Goal: Communication & Community: Ask a question

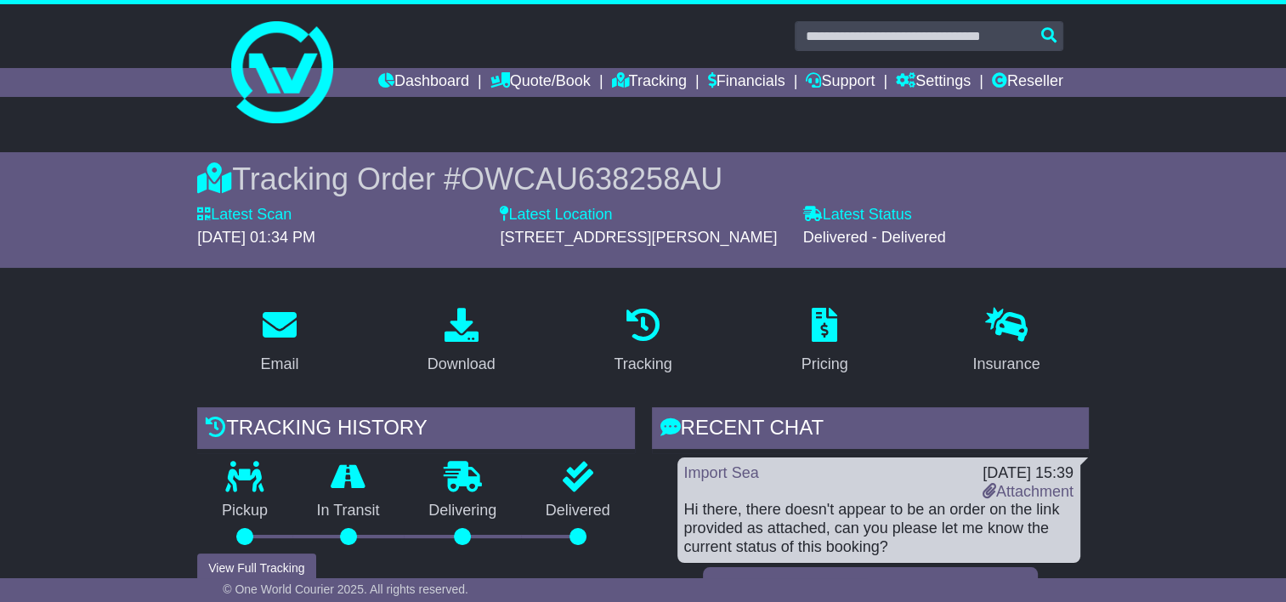
click at [601, 162] on span "OWCAU638258AU" at bounding box center [592, 178] width 262 height 35
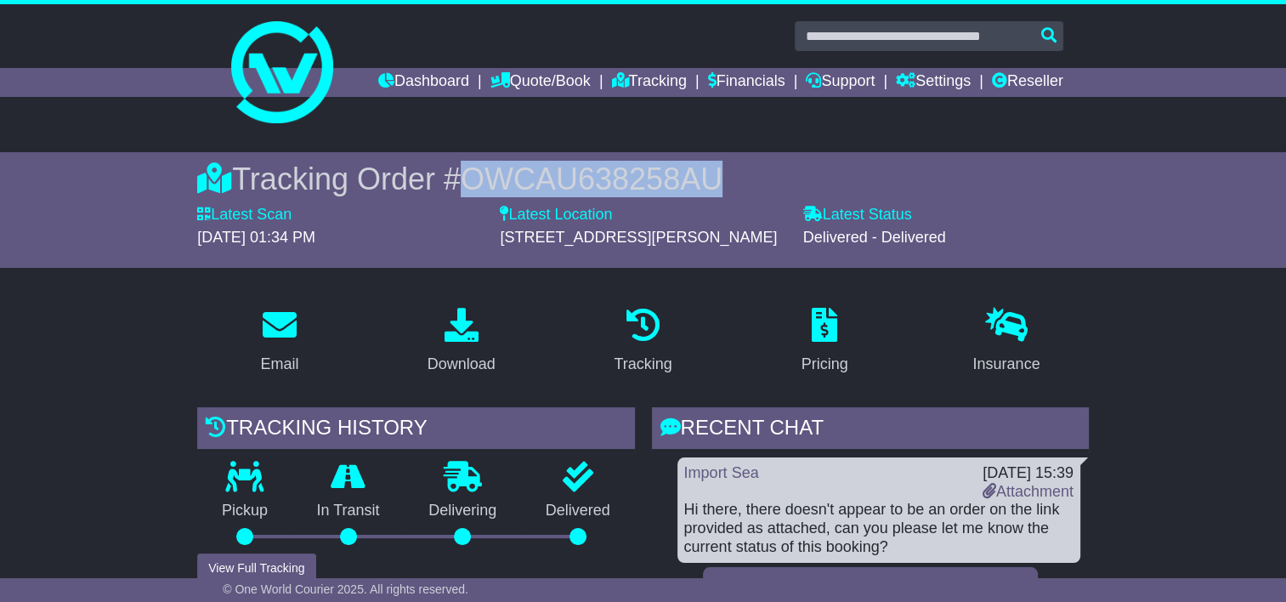
click at [601, 162] on span "OWCAU638258AU" at bounding box center [592, 178] width 262 height 35
copy span "OWCAU638258AU"
click at [717, 180] on div "Tracking Order # OWCAU638258AU" at bounding box center [643, 179] width 892 height 37
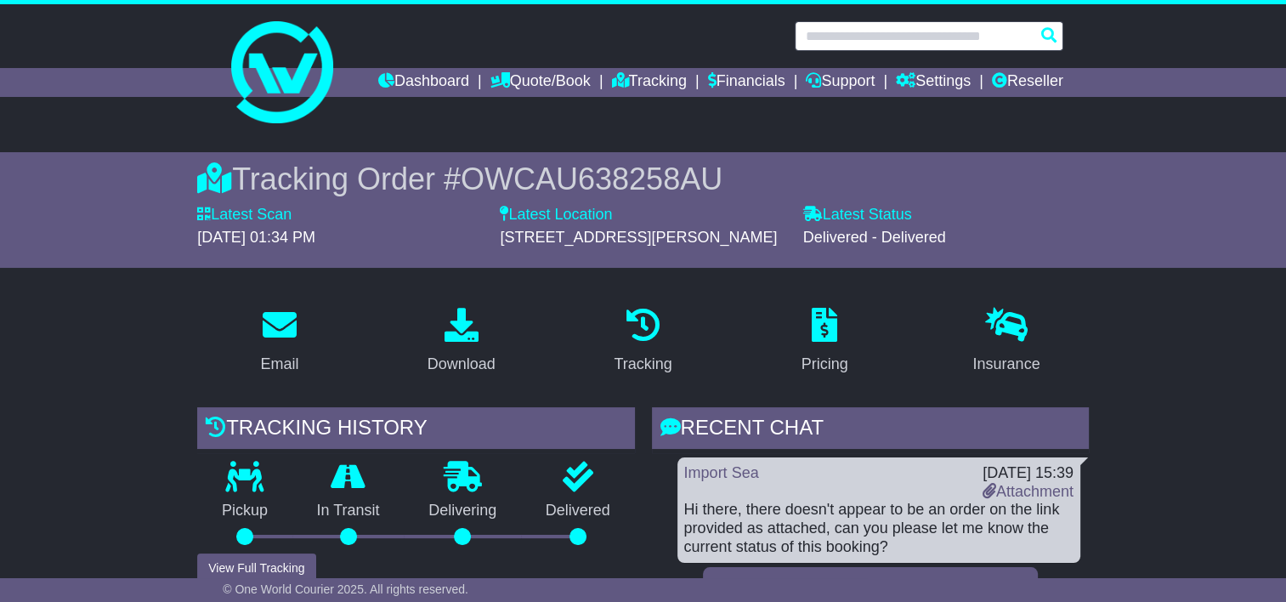
click at [870, 34] on input "text" at bounding box center [929, 36] width 269 height 30
paste input "**********"
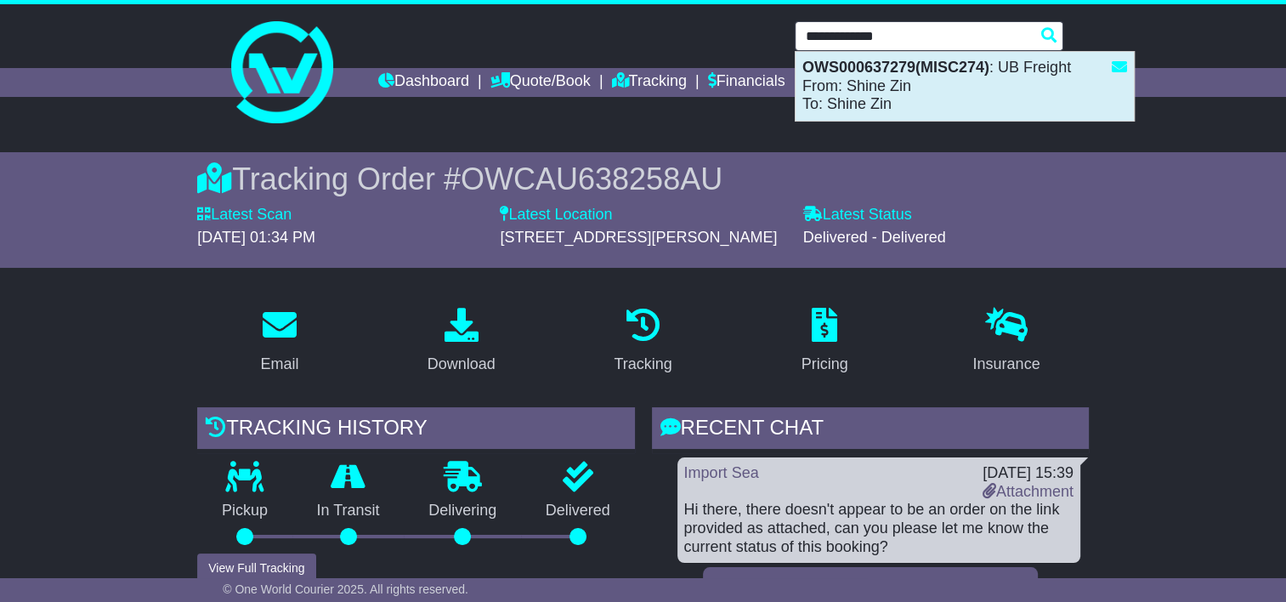
click at [896, 75] on strong "OWS000637279(MISC274)" at bounding box center [895, 67] width 187 height 17
type input "**********"
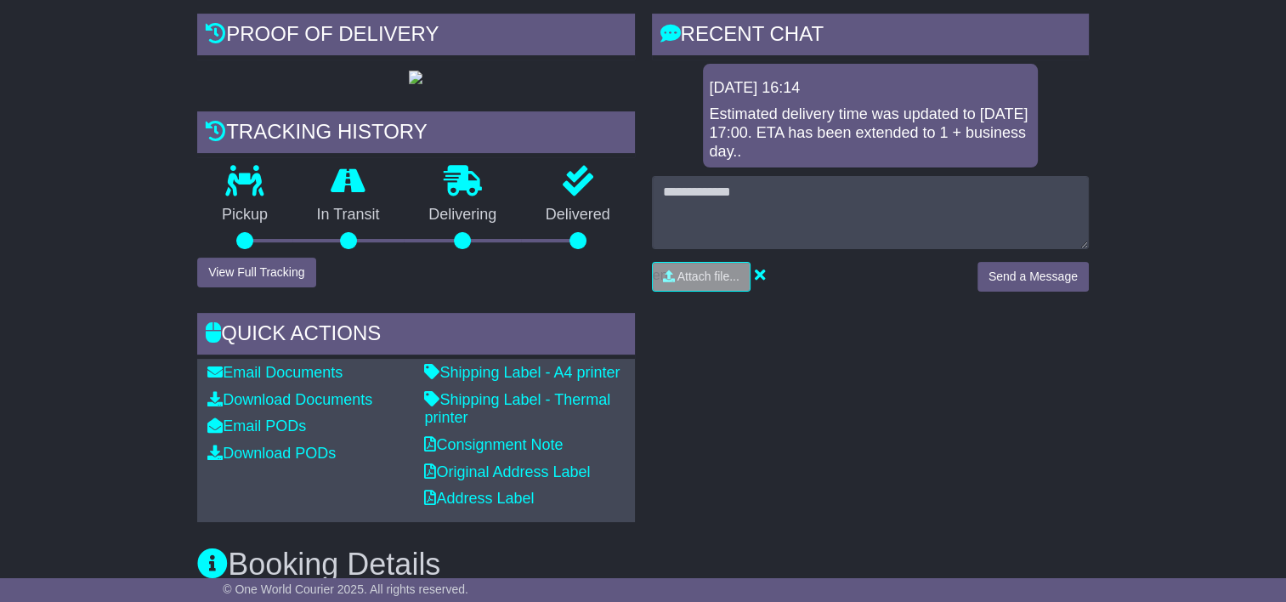
scroll to position [510, 0]
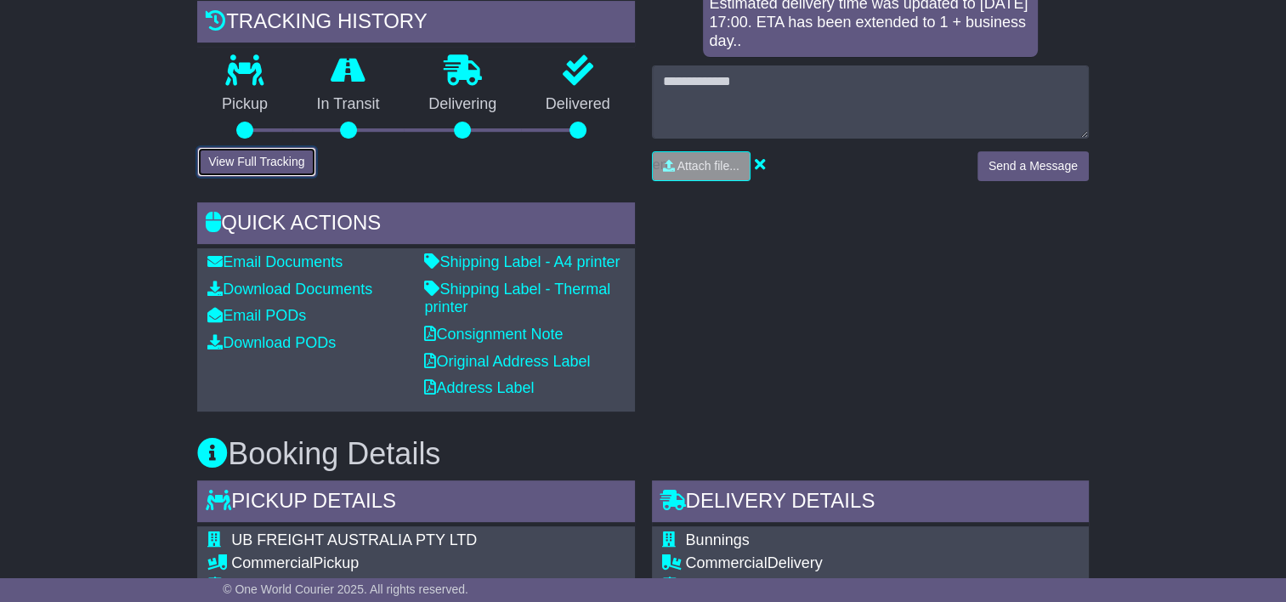
click at [280, 177] on button "View Full Tracking" at bounding box center [256, 162] width 118 height 30
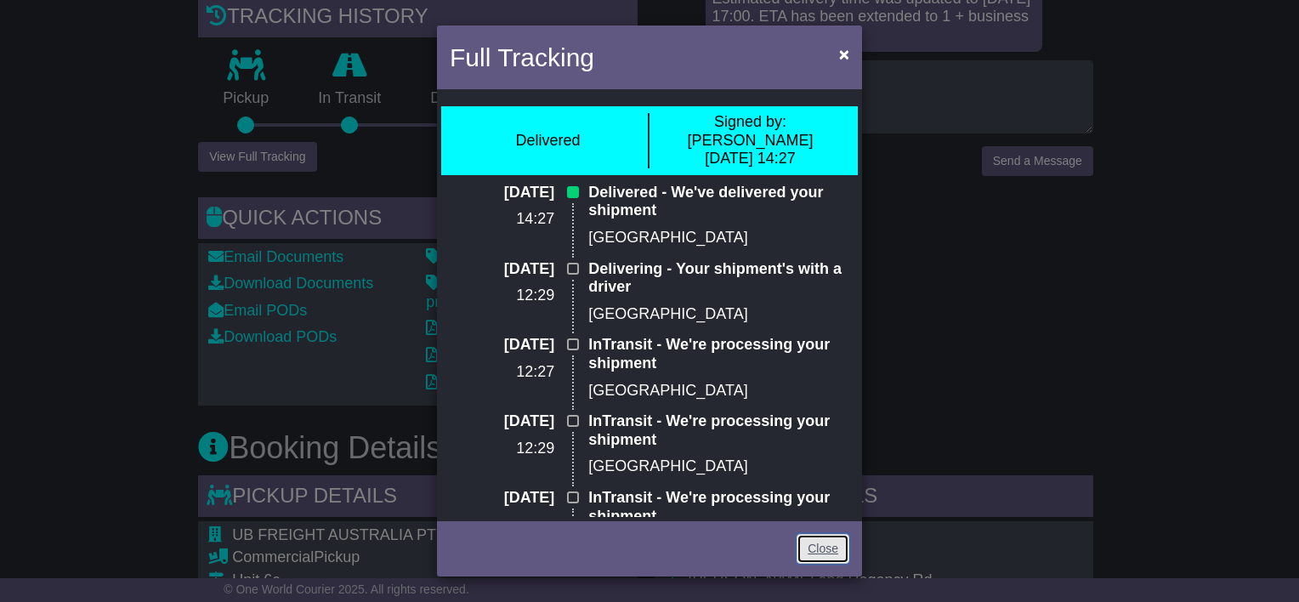
click at [825, 550] on link "Close" at bounding box center [822, 549] width 53 height 30
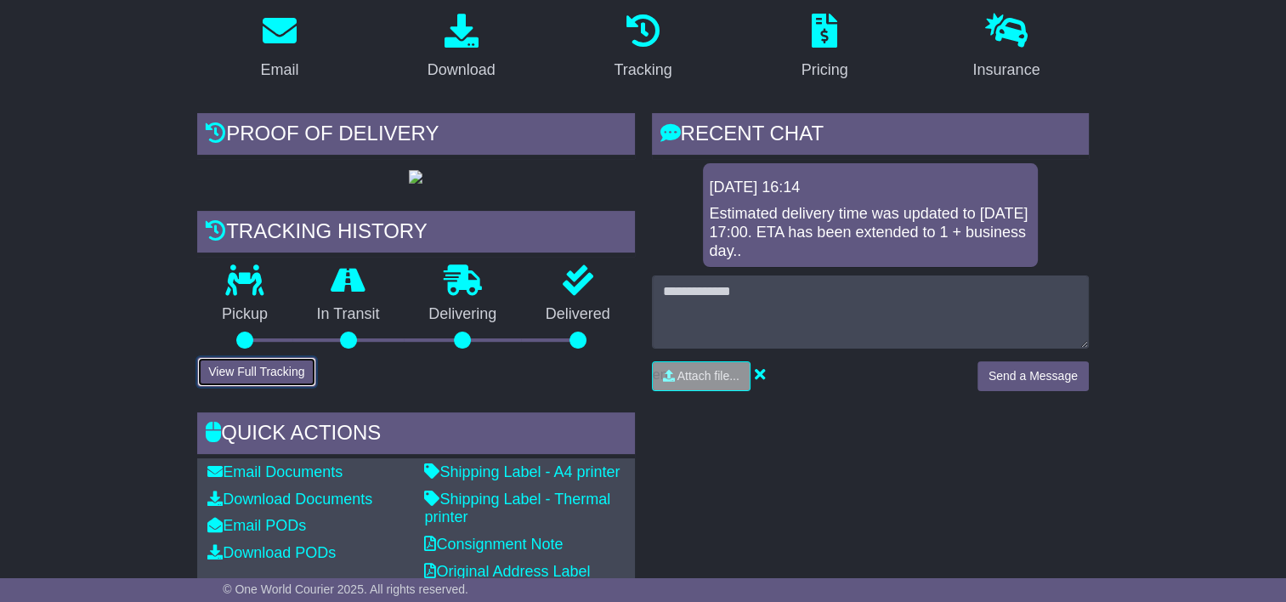
scroll to position [255, 0]
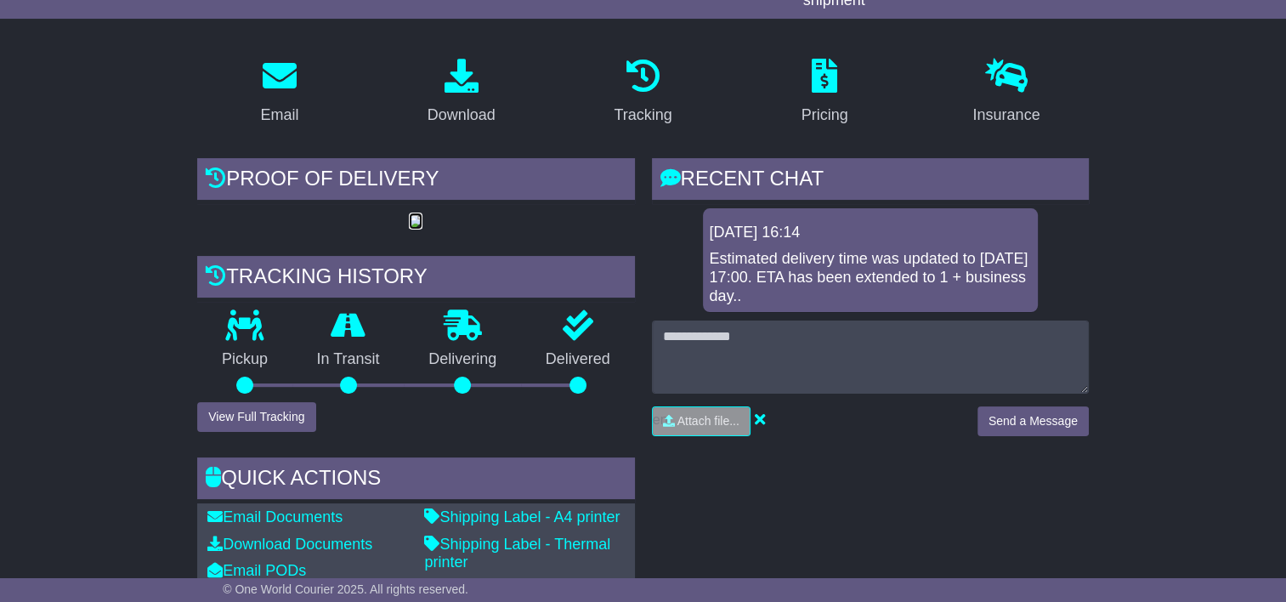
click at [422, 229] on img at bounding box center [416, 222] width 14 height 14
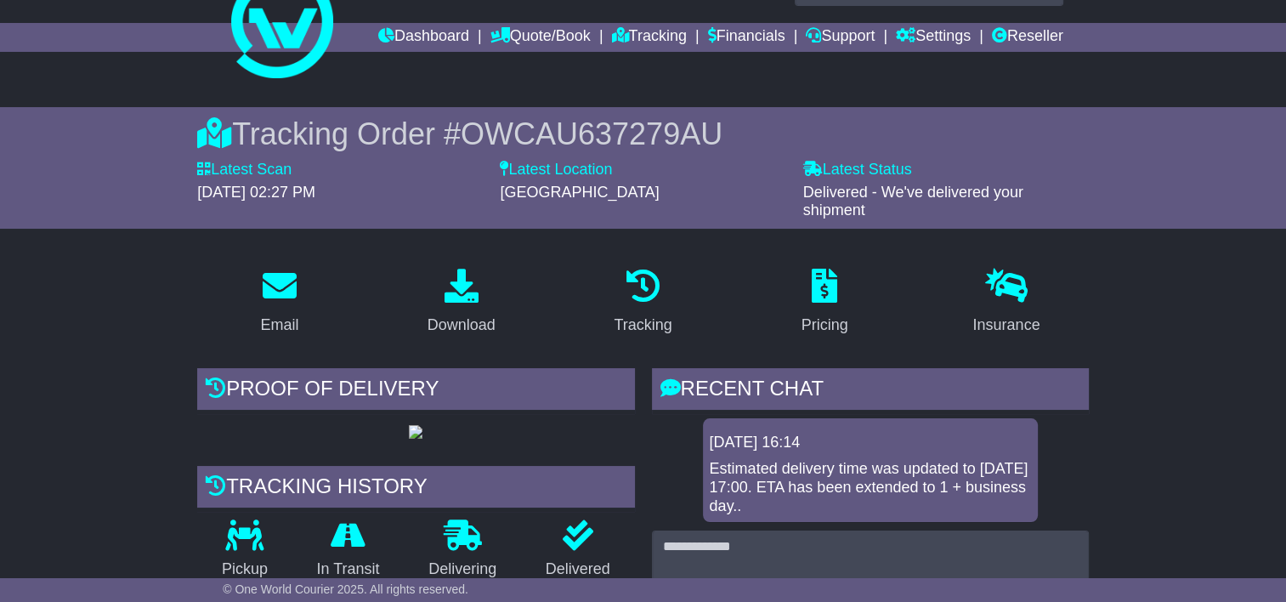
scroll to position [0, 0]
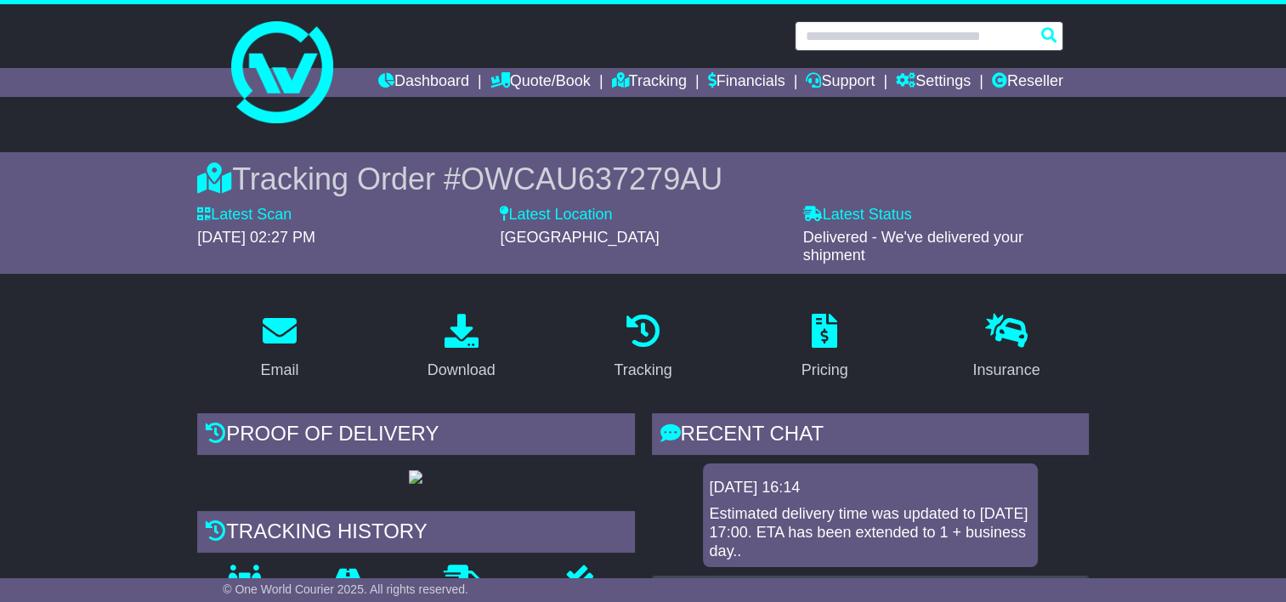
click at [879, 42] on input "text" at bounding box center [929, 36] width 269 height 30
paste input "**********"
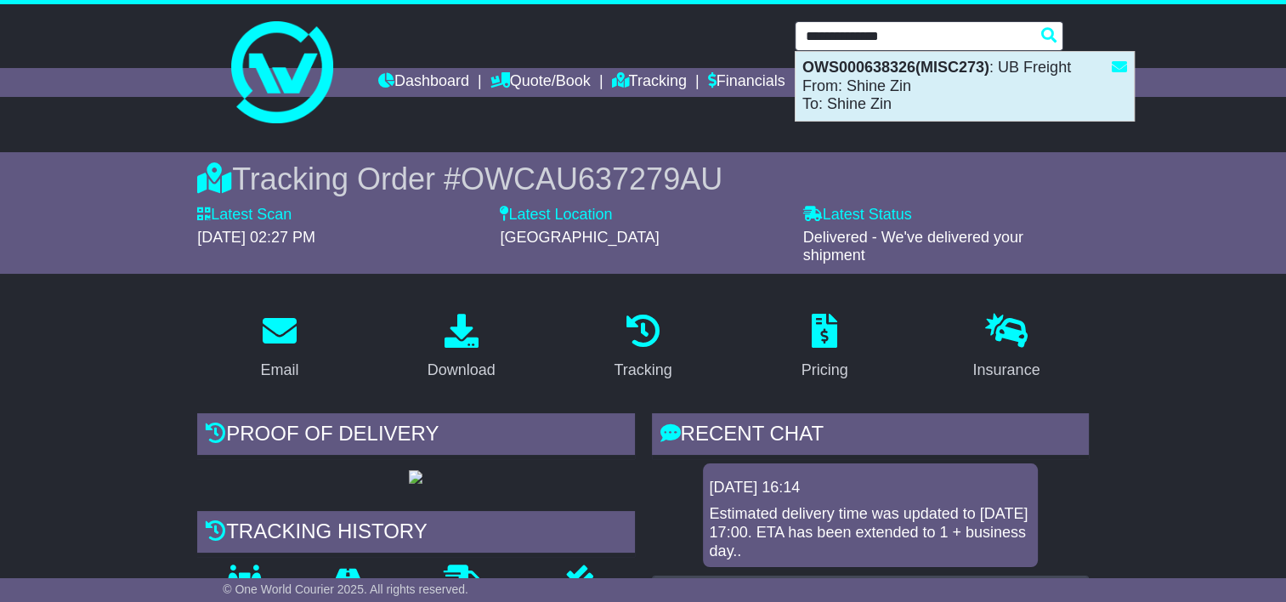
click at [872, 66] on strong "OWS000638326(MISC273)" at bounding box center [895, 67] width 187 height 17
type input "**********"
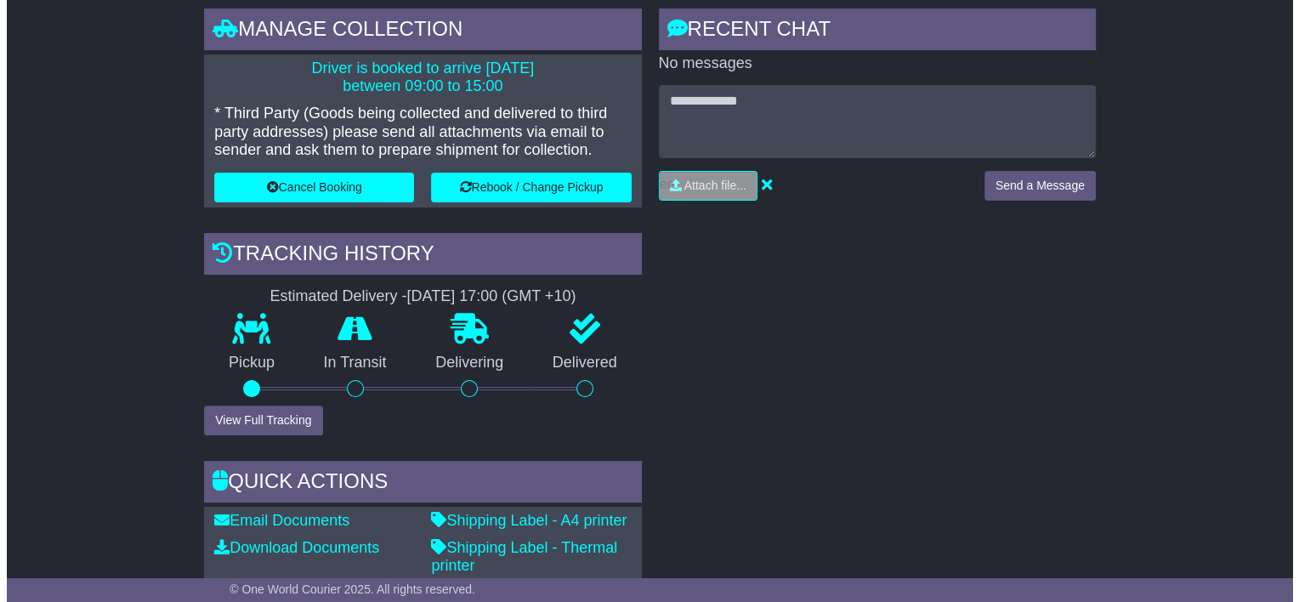
scroll to position [170, 0]
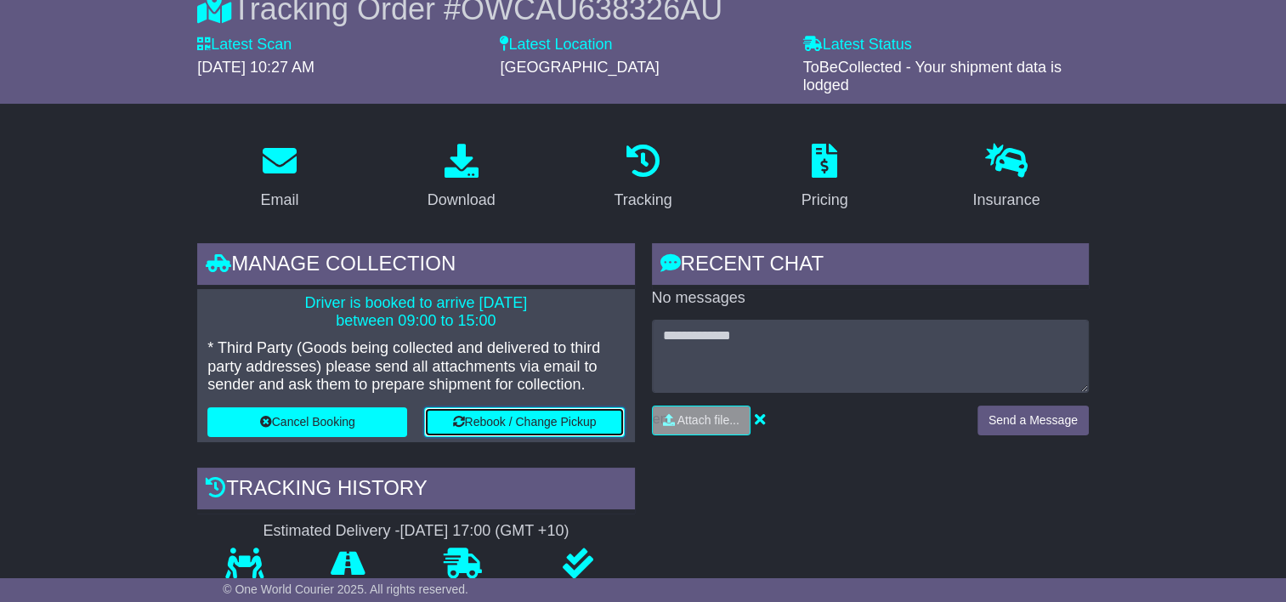
click at [493, 421] on button "Rebook / Change Pickup" at bounding box center [524, 422] width 200 height 30
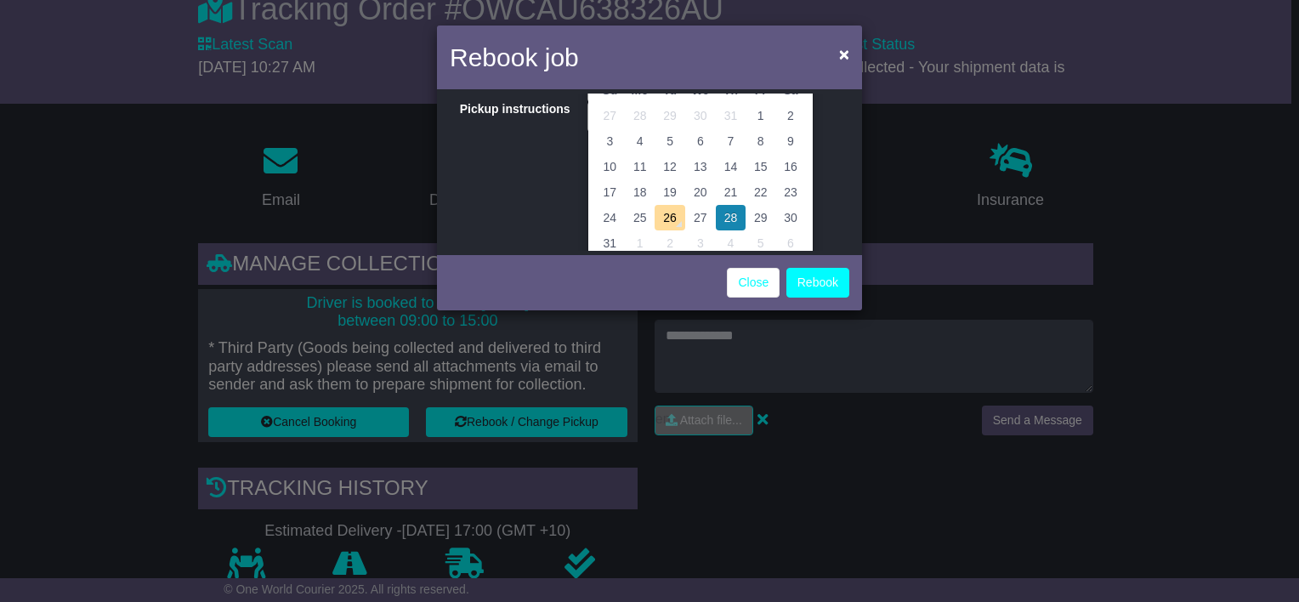
scroll to position [118, 0]
click at [932, 180] on form "**********" at bounding box center [649, 167] width 1299 height 285
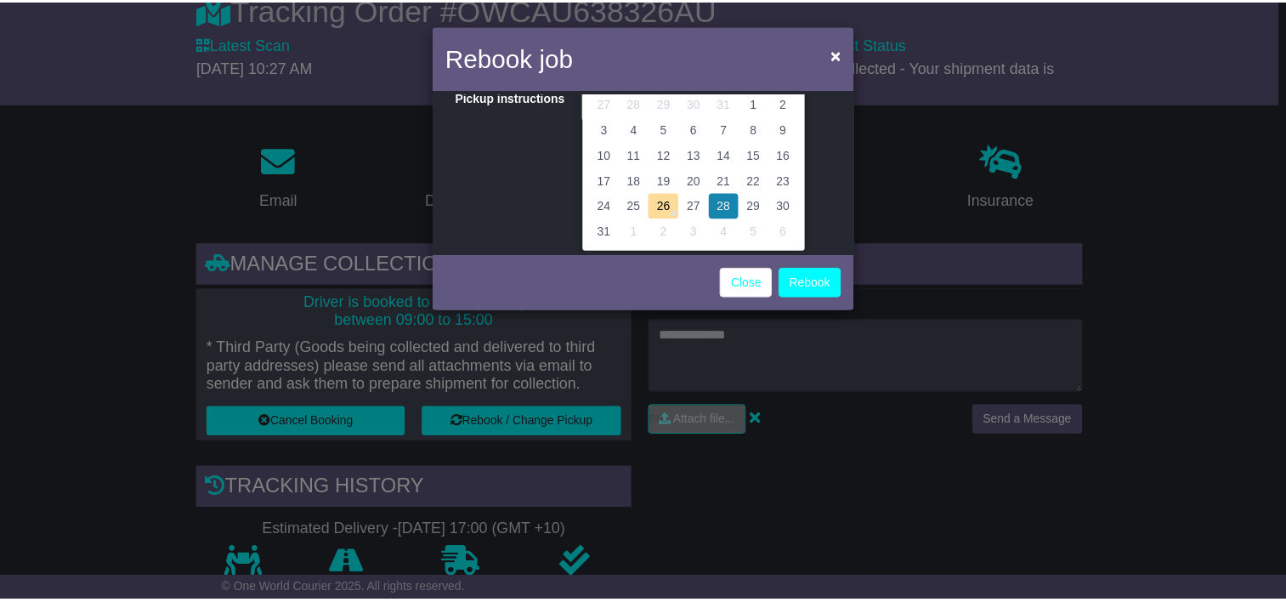
scroll to position [0, 0]
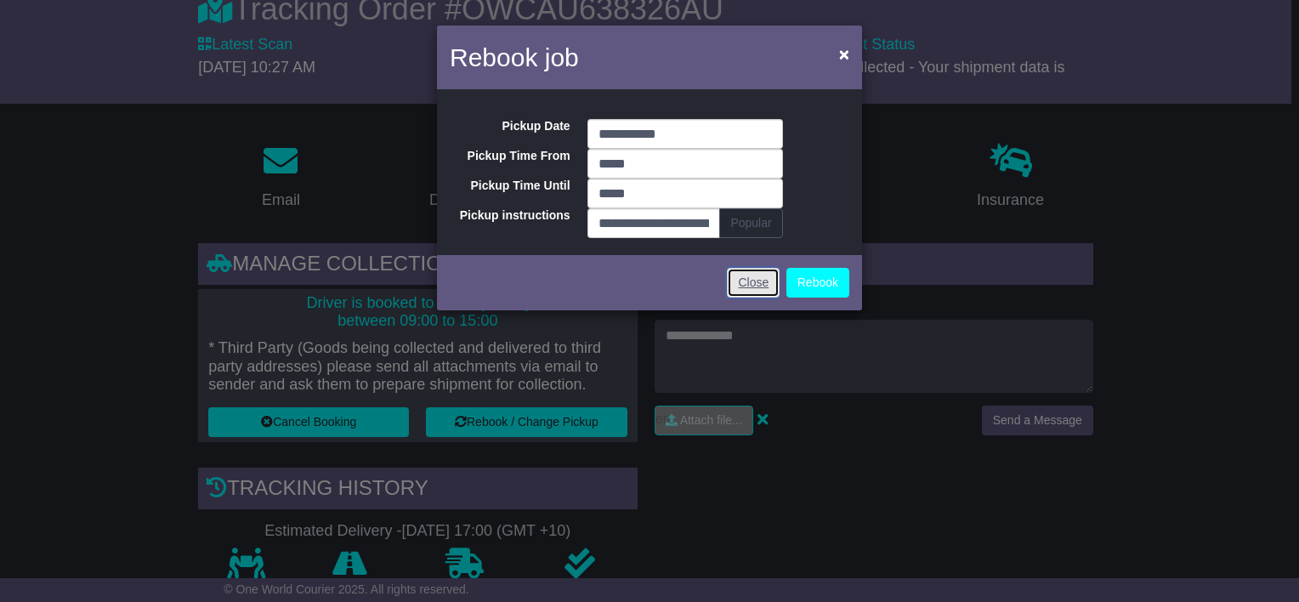
click at [751, 272] on link "Close" at bounding box center [753, 283] width 53 height 30
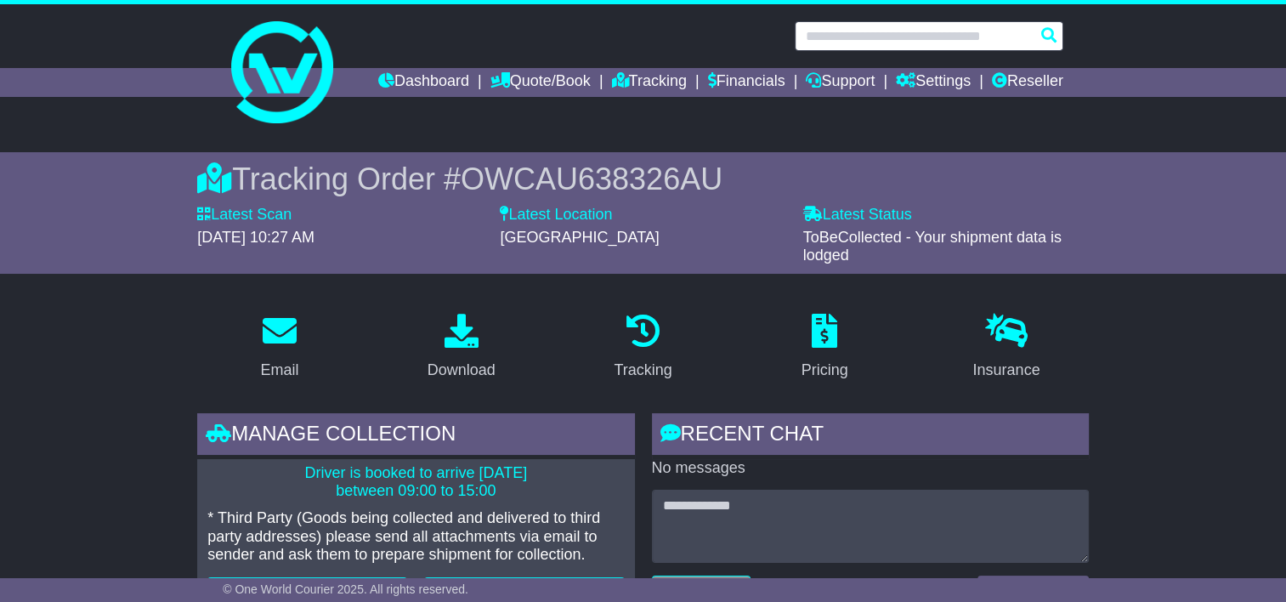
click at [864, 37] on input "text" at bounding box center [929, 36] width 269 height 30
paste input "**********"
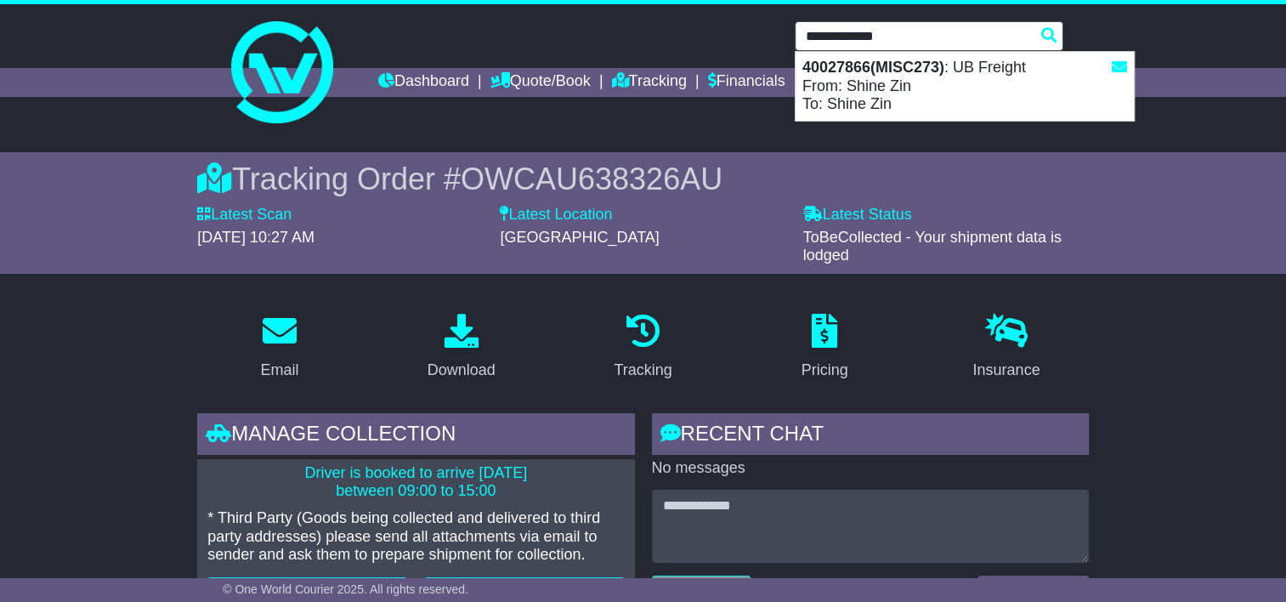
click at [864, 78] on div "40027866(MISC273) : UB Freight From: Shine Zin To: Shine Zin" at bounding box center [965, 86] width 338 height 69
type input "********"
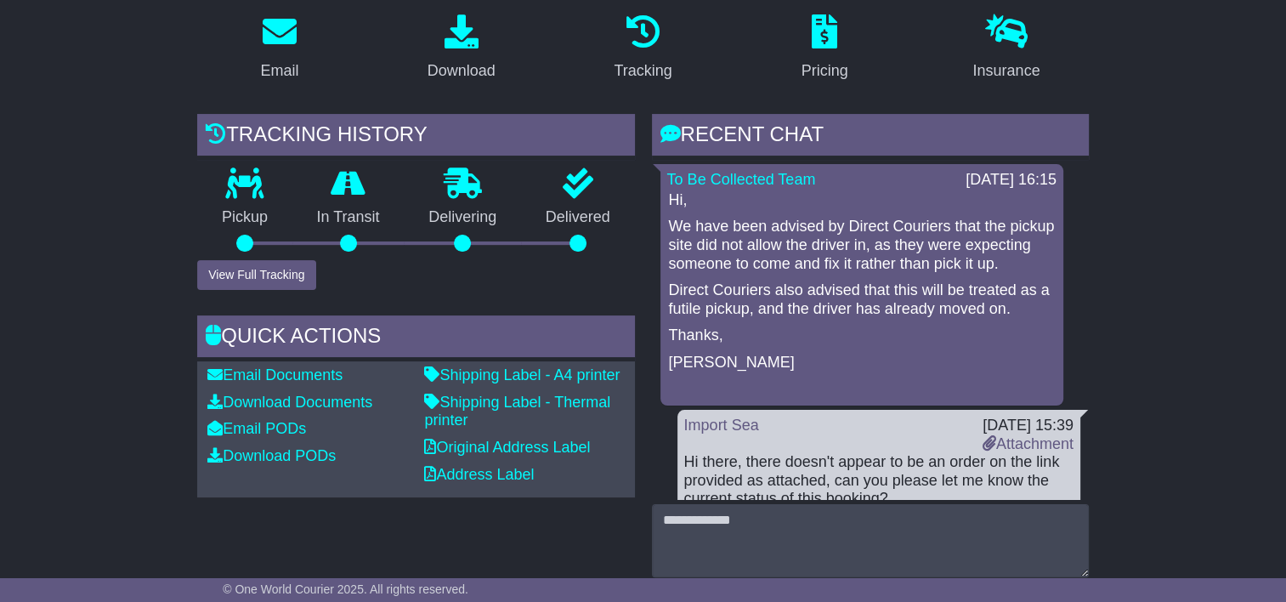
scroll to position [255, 0]
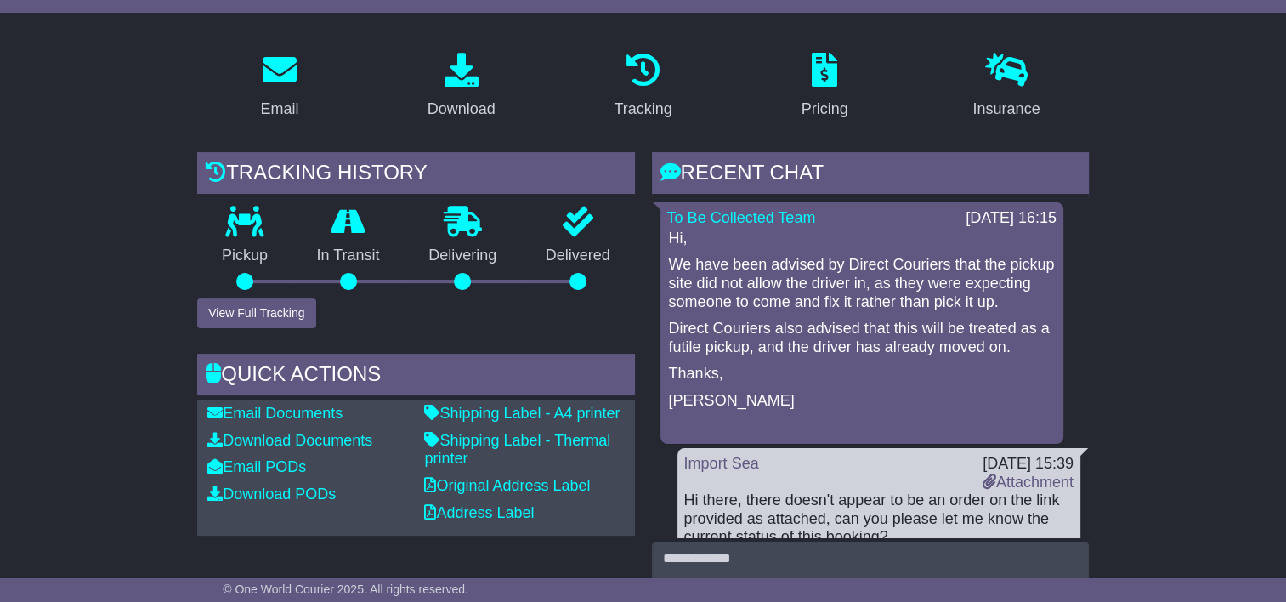
click at [762, 406] on div "Hi, We have been advised by Direct Couriers that the pickup site did not allow …" at bounding box center [861, 332] width 389 height 207
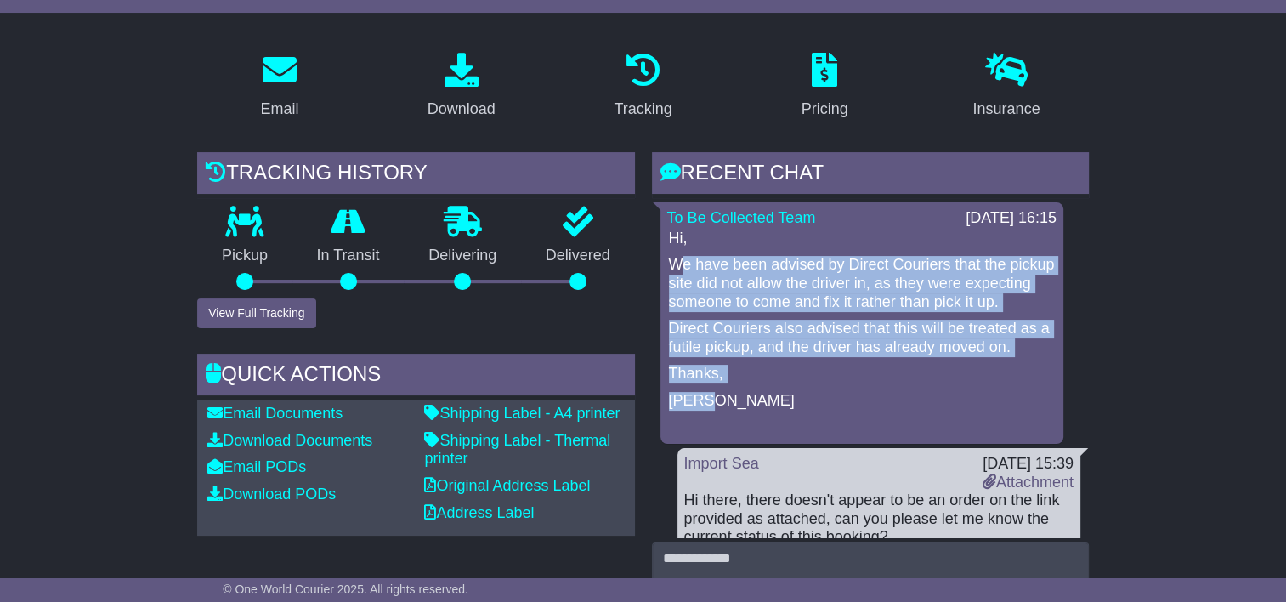
drag, startPoint x: 711, startPoint y: 419, endPoint x: 676, endPoint y: 270, distance: 152.8
click at [676, 270] on div "Hi, We have been advised by Direct Couriers that the pickup site did not allow …" at bounding box center [861, 332] width 389 height 207
drag, startPoint x: 676, startPoint y: 270, endPoint x: 751, endPoint y: 396, distance: 146.8
click at [753, 383] on p "Thanks," at bounding box center [862, 374] width 386 height 19
click at [722, 383] on p "Thanks," at bounding box center [862, 374] width 386 height 19
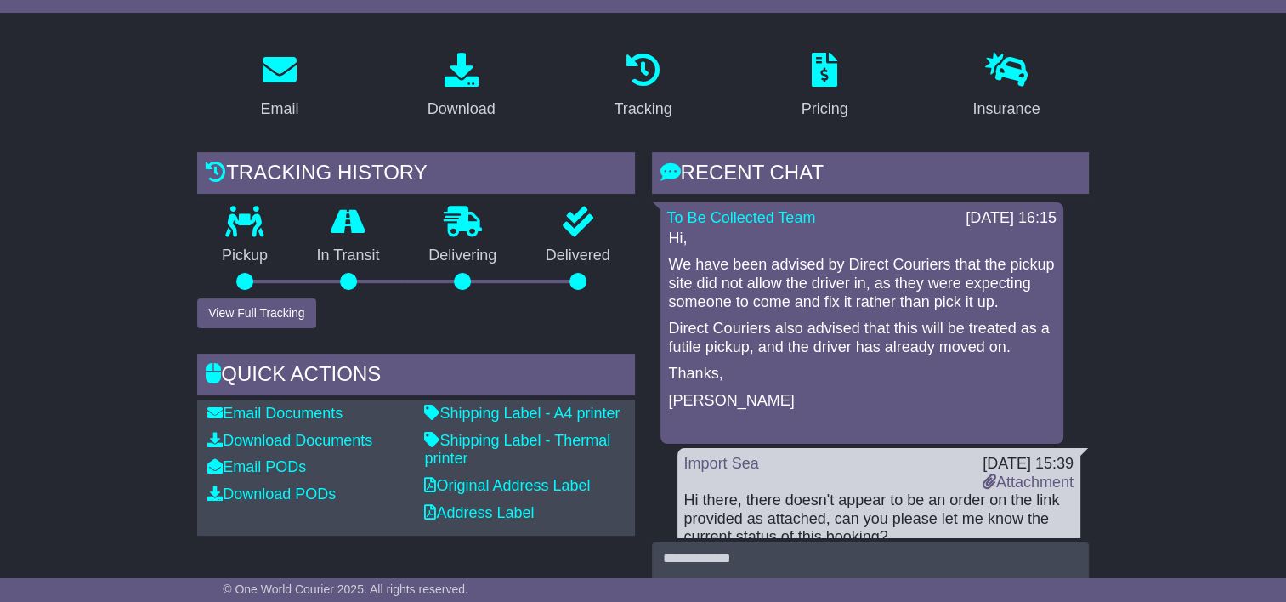
drag, startPoint x: 1022, startPoint y: 370, endPoint x: 666, endPoint y: 241, distance: 378.9
click at [666, 241] on div "To Be Collected Team [DATE] 16:15 Hi, We have been advised by Direct Couriers t…" at bounding box center [861, 322] width 403 height 241
copy div "Hi, We have been advised by Direct Couriers that the pickup site did not allow …"
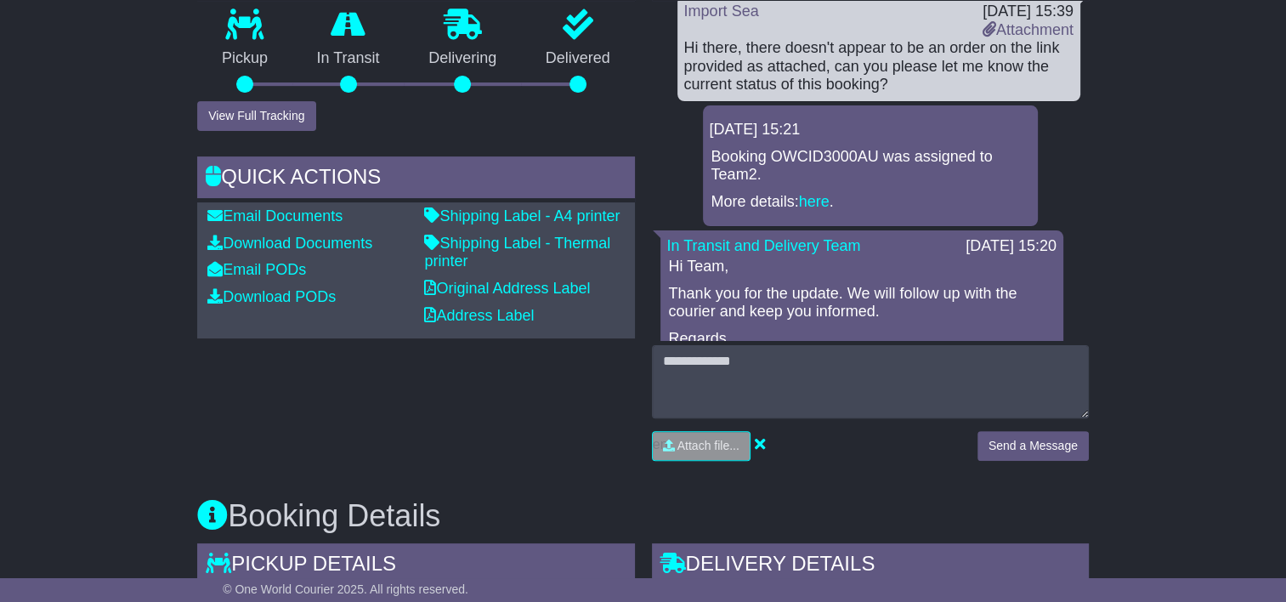
scroll to position [510, 0]
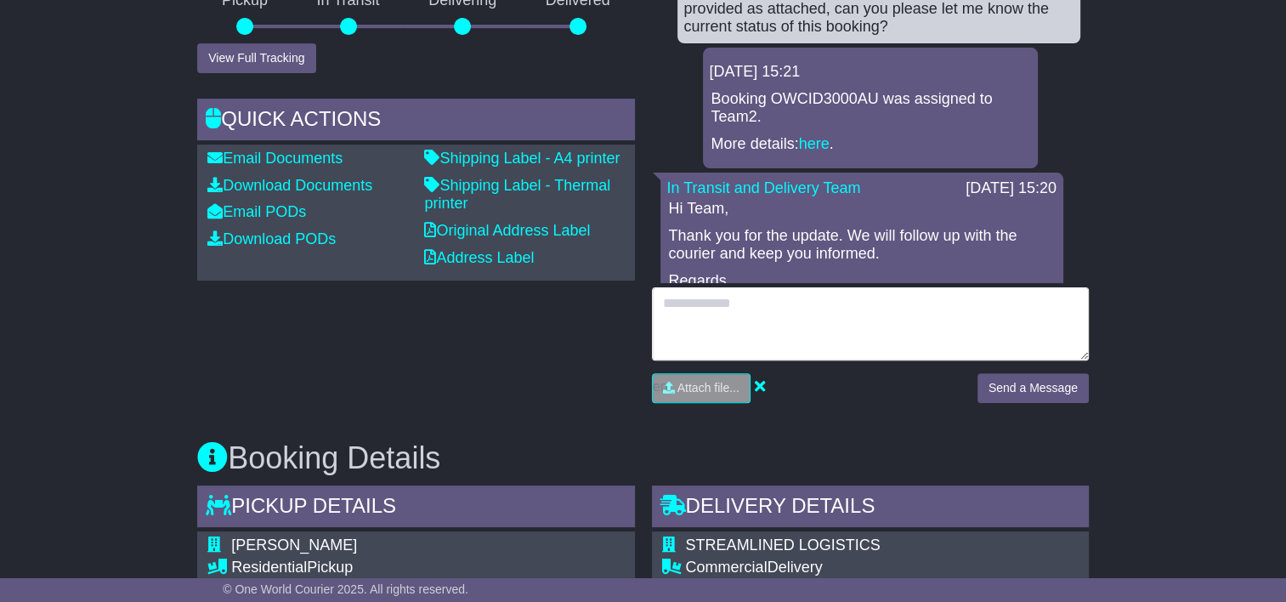
click at [925, 342] on textarea at bounding box center [870, 323] width 437 height 73
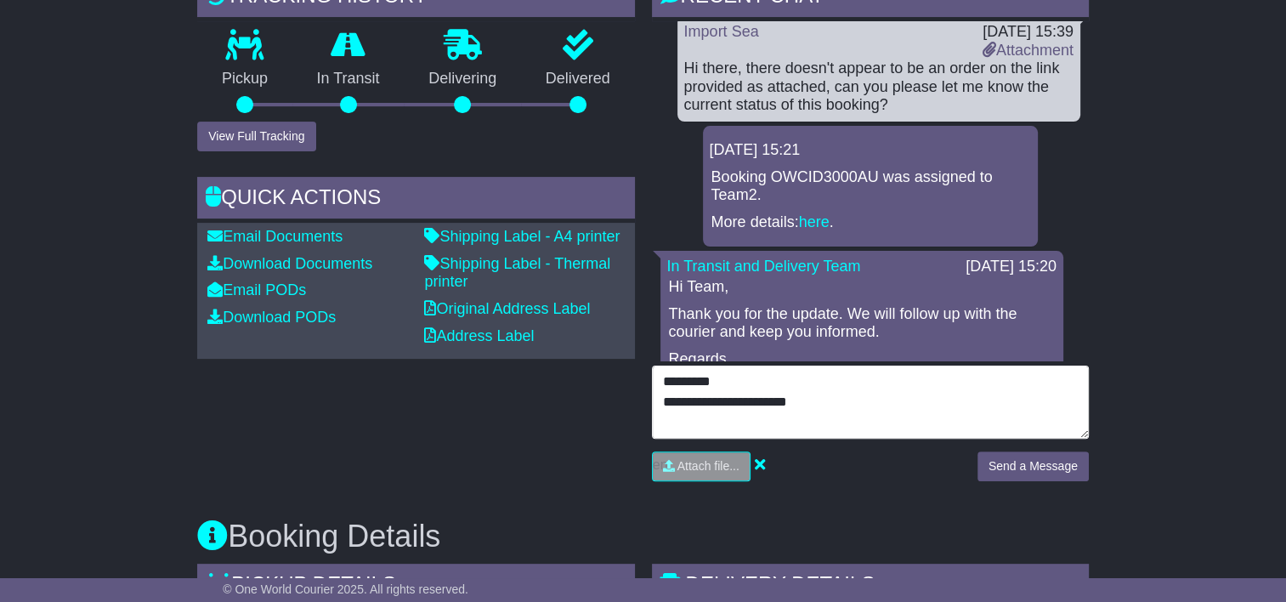
scroll to position [425, 0]
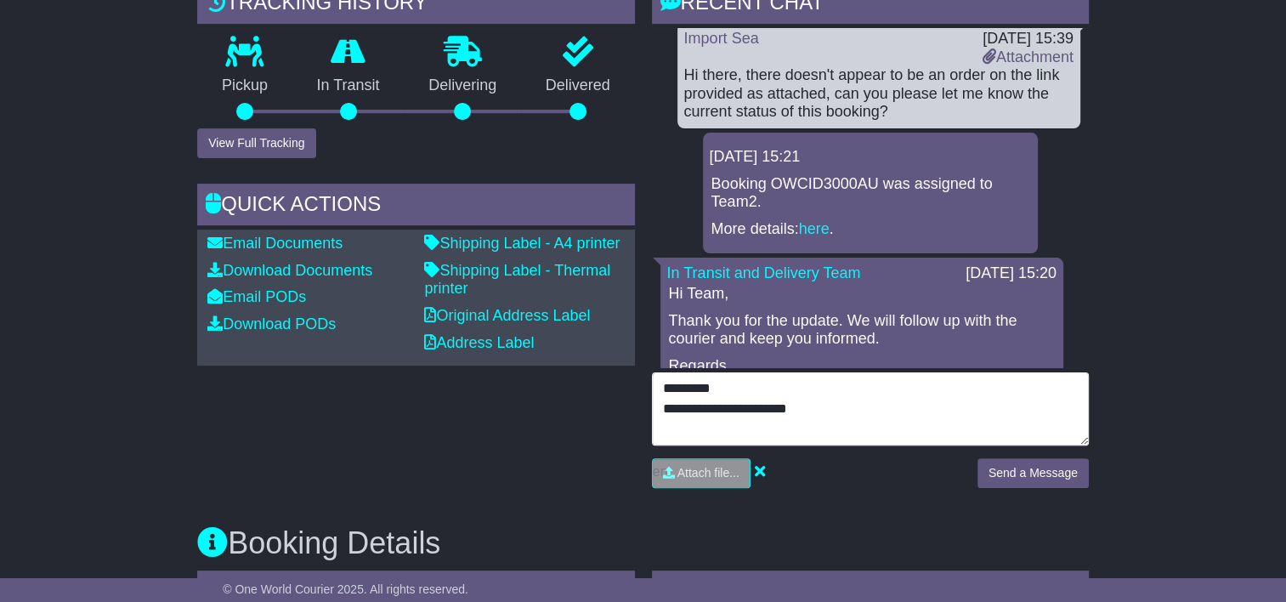
click at [835, 410] on textarea "**********" at bounding box center [870, 408] width 437 height 73
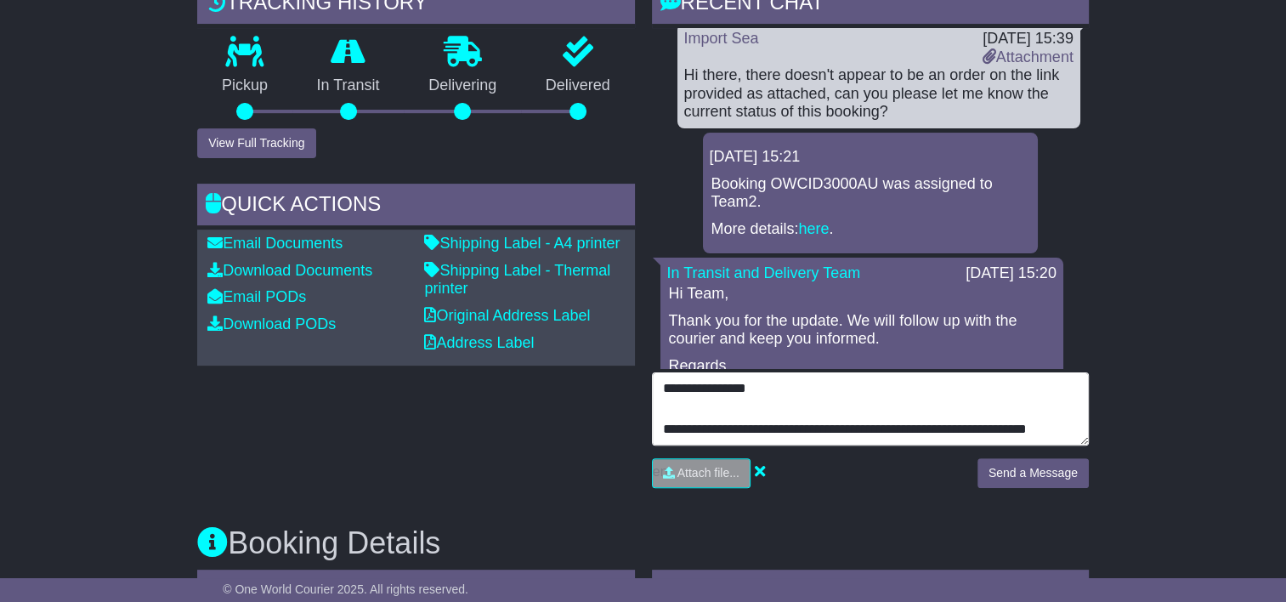
scroll to position [102, 0]
type textarea "**********"
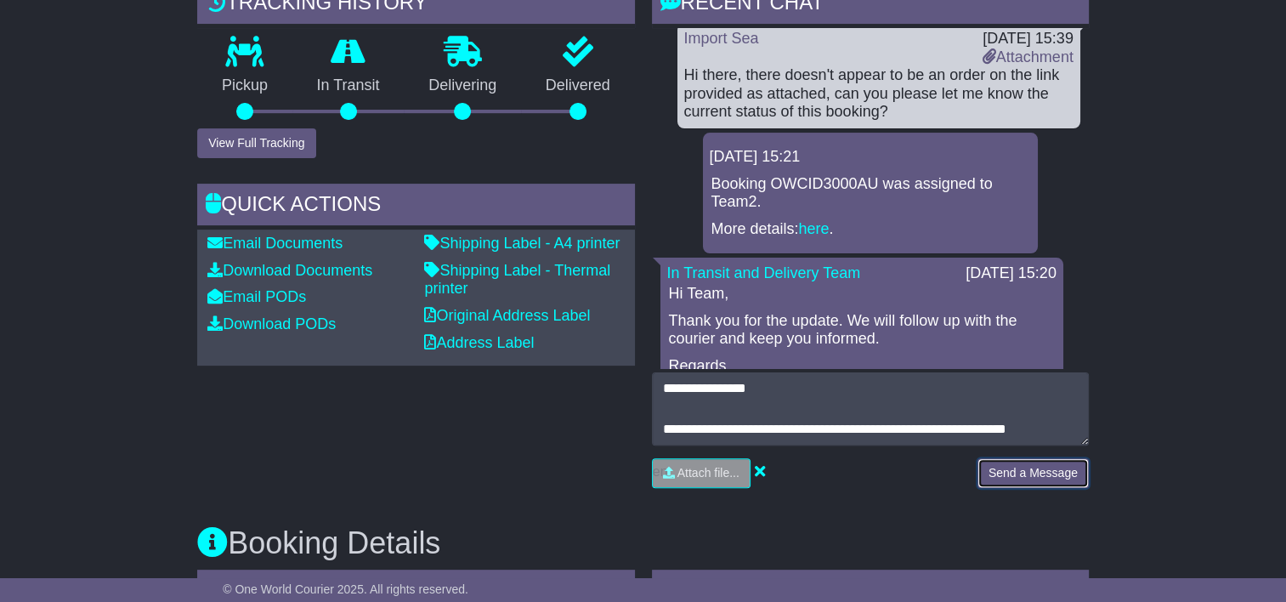
click at [1036, 473] on button "Send a Message" at bounding box center [1032, 473] width 111 height 30
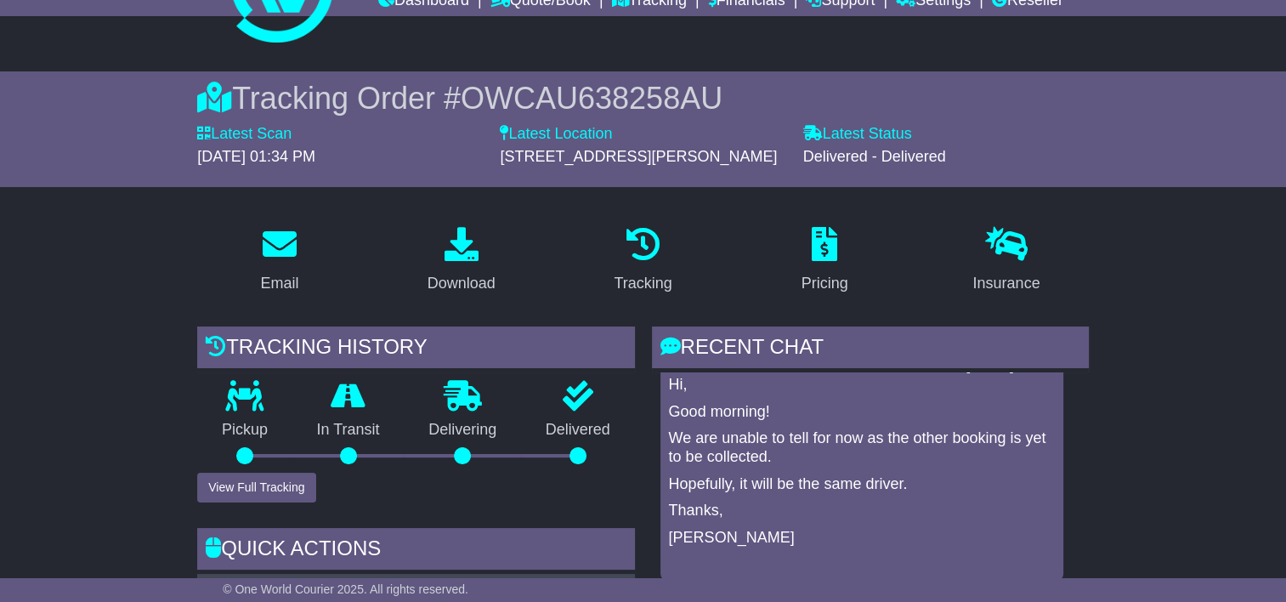
scroll to position [170, 0]
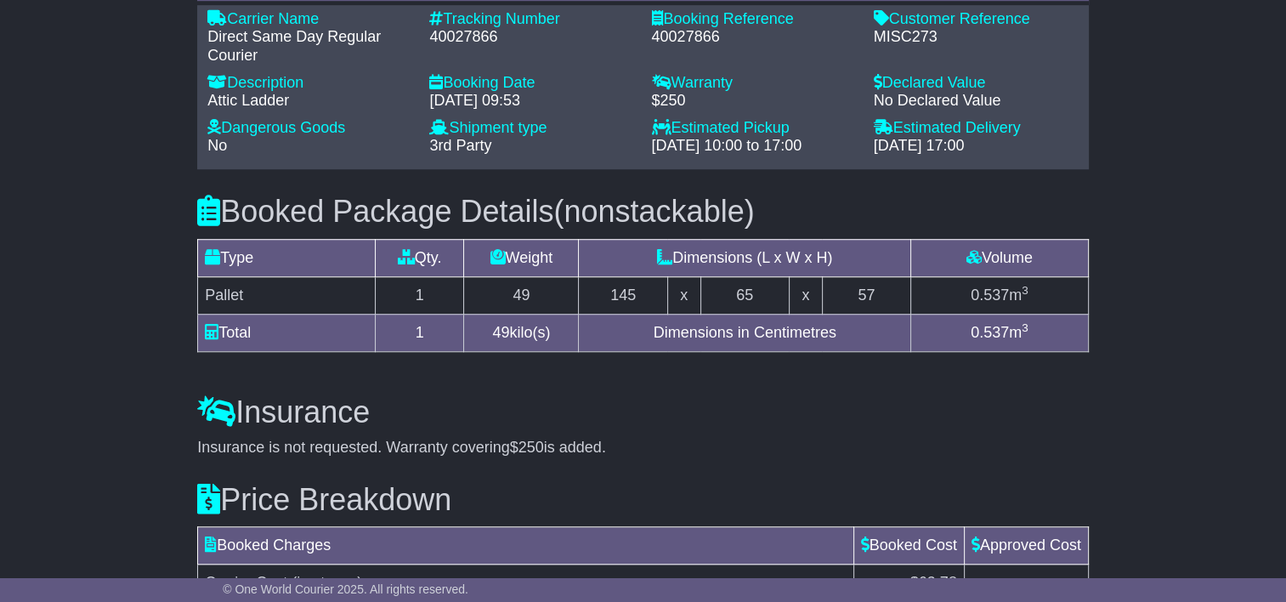
scroll to position [1505, 0]
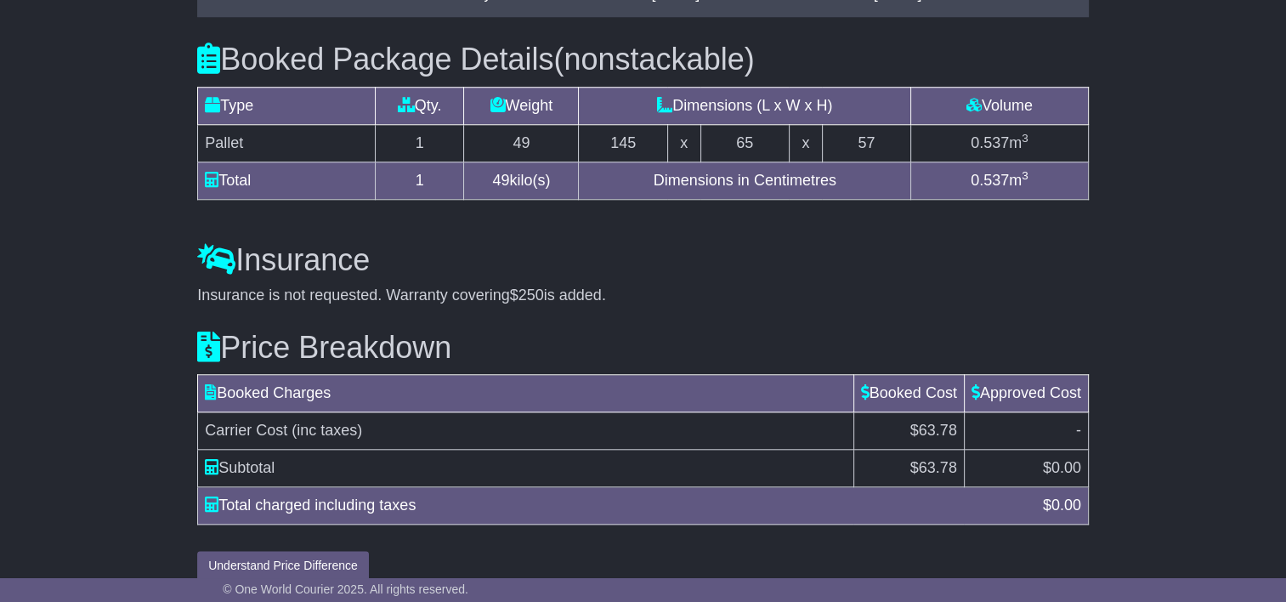
drag, startPoint x: 453, startPoint y: 508, endPoint x: 483, endPoint y: 522, distance: 32.7
click at [453, 508] on div "Price Breakdown Booked Charges Booked Cost Approved Cost Carrier Cost (inc taxe…" at bounding box center [643, 443] width 909 height 276
